Goal: Information Seeking & Learning: Learn about a topic

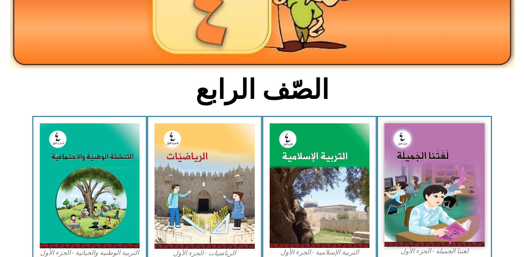
scroll to position [149, 0]
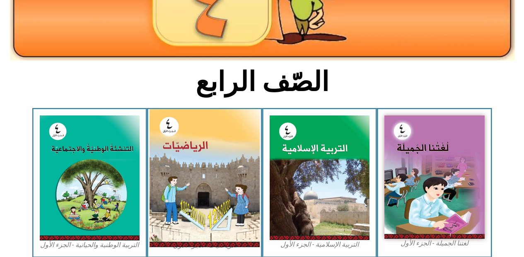
click at [183, 156] on img at bounding box center [204, 178] width 110 height 138
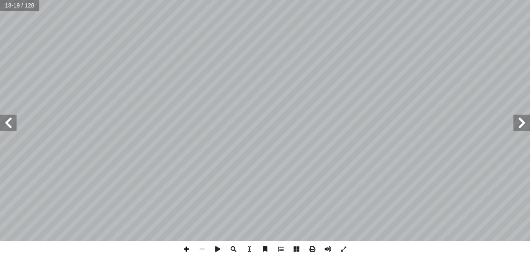
click at [186, 249] on span at bounding box center [186, 249] width 16 height 16
click at [188, 250] on span at bounding box center [186, 249] width 16 height 16
click at [200, 251] on span at bounding box center [202, 249] width 16 height 16
click at [10, 120] on span at bounding box center [8, 123] width 17 height 17
click at [13, 128] on span at bounding box center [8, 123] width 17 height 17
